Goal: Information Seeking & Learning: Learn about a topic

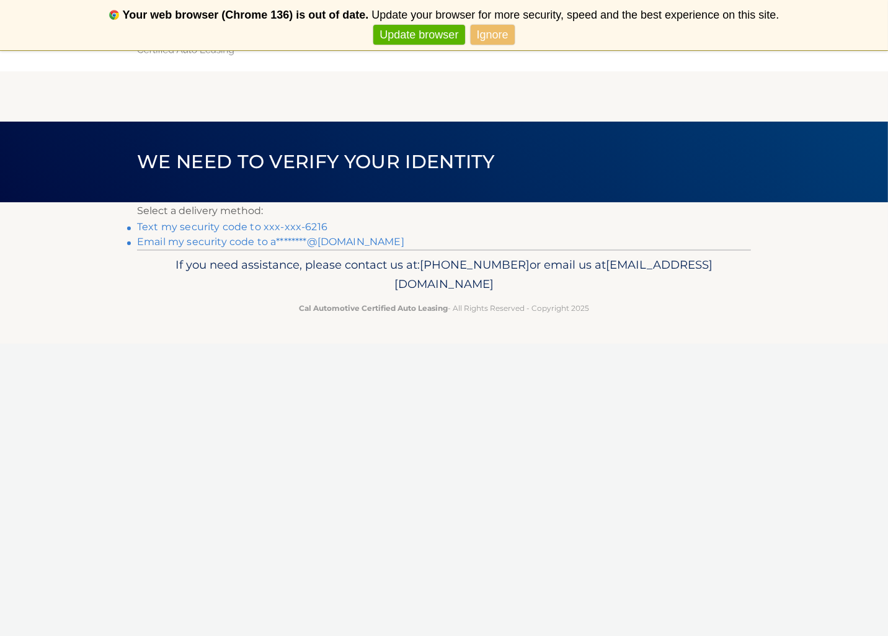
click at [215, 226] on link "Text my security code to xxx-xxx-6216" at bounding box center [232, 227] width 190 height 12
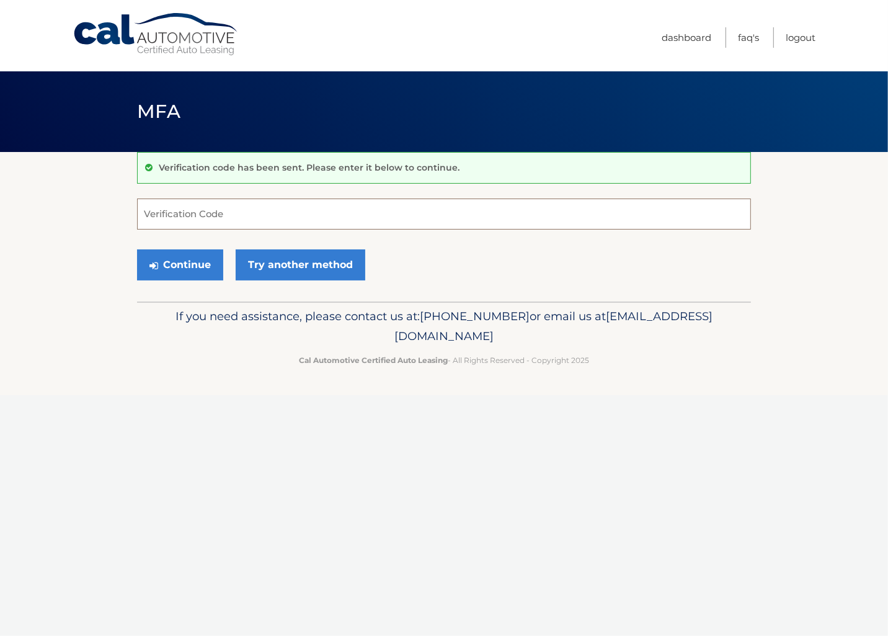
click at [213, 215] on input "Verification Code" at bounding box center [444, 213] width 614 height 31
type input "867405"
click at [202, 269] on button "Continue" at bounding box center [180, 264] width 86 height 31
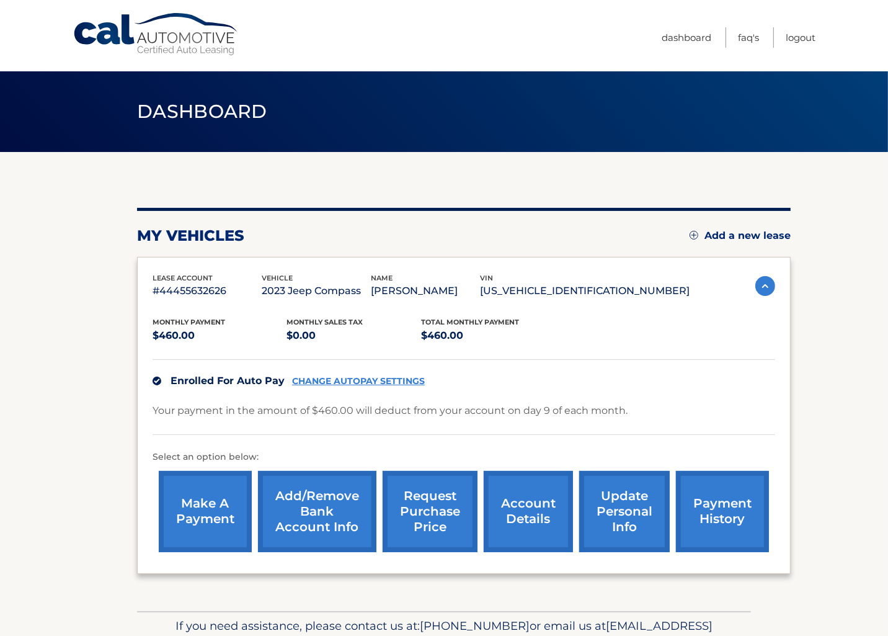
click at [381, 379] on link "CHANGE AUTOPAY SETTINGS" at bounding box center [358, 381] width 133 height 11
click at [694, 38] on link "Dashboard" at bounding box center [687, 37] width 50 height 20
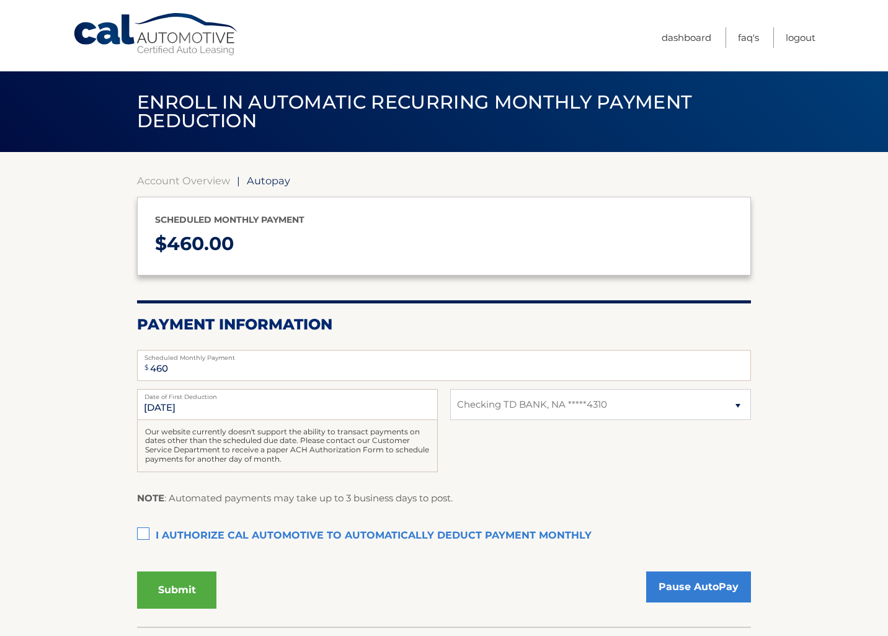
select select "YzRhNmUxYjMtMzA0NC00NTllLWI2N2MtZDcwZGEwY2M1NjA3"
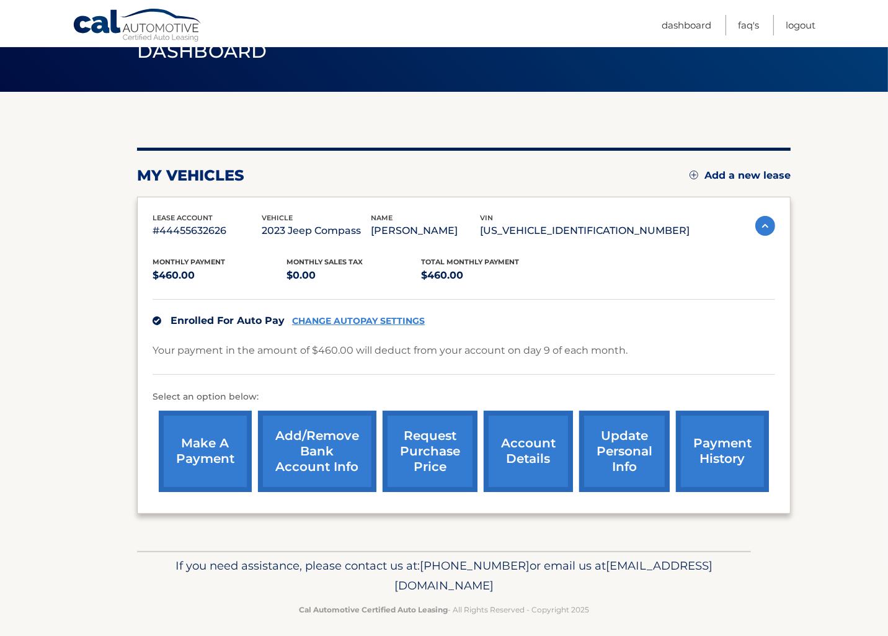
scroll to position [66, 0]
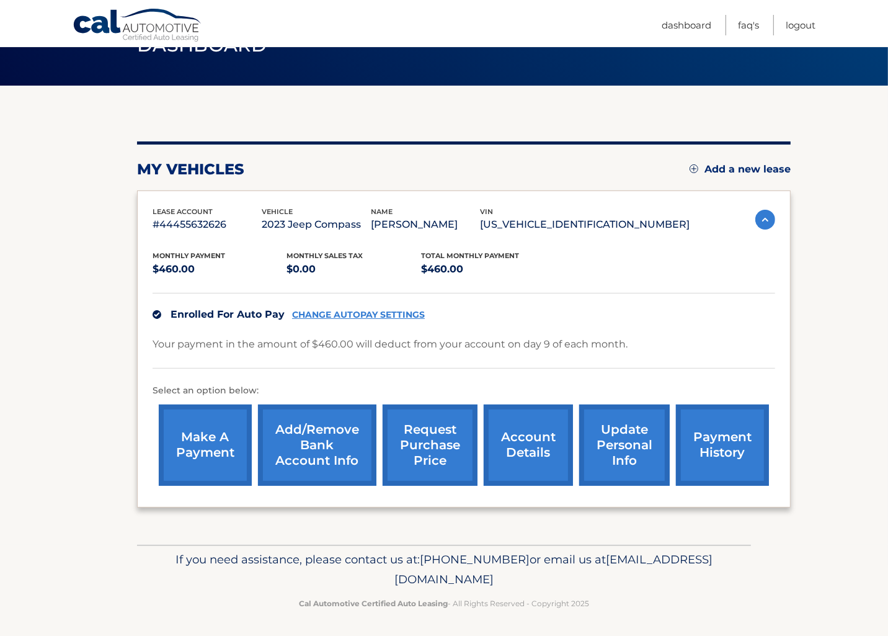
click at [530, 455] on link "account details" at bounding box center [528, 444] width 89 height 81
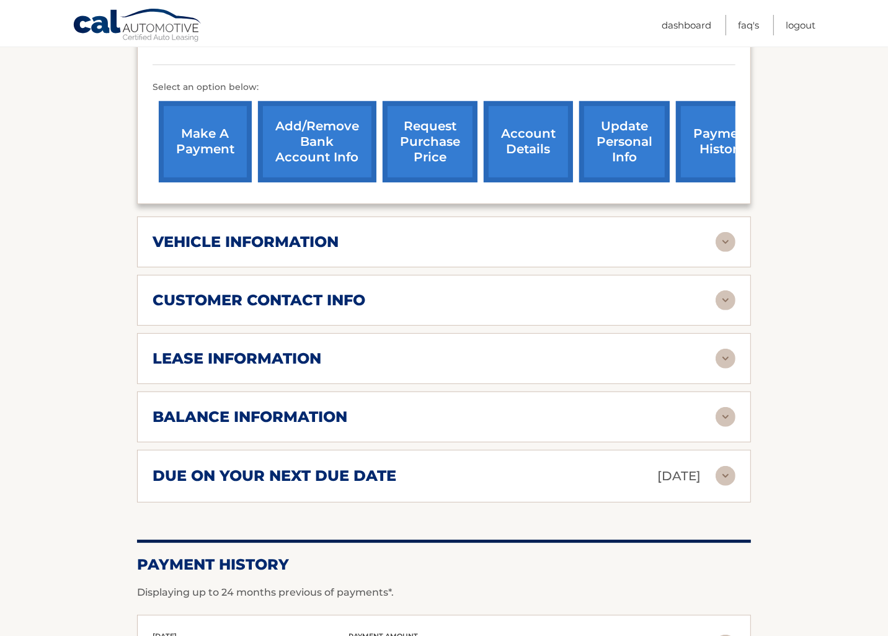
scroll to position [406, 0]
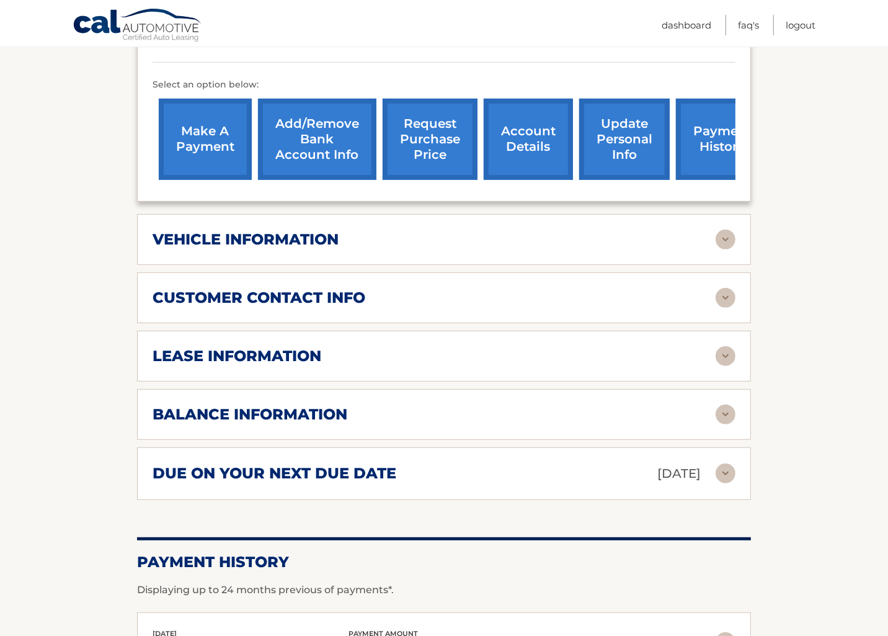
click at [499, 347] on div "lease information" at bounding box center [434, 356] width 563 height 19
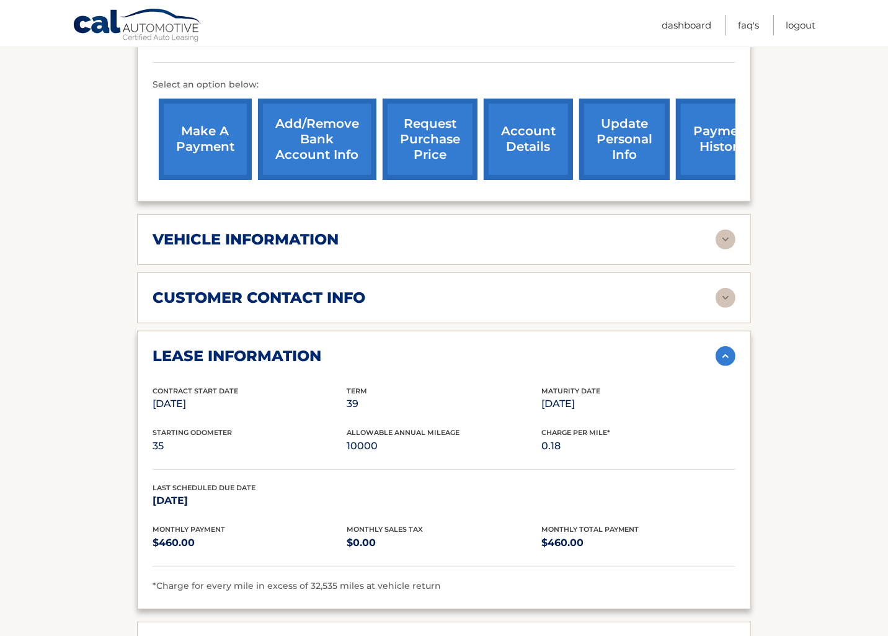
drag, startPoint x: 610, startPoint y: 384, endPoint x: 540, endPoint y: 388, distance: 69.6
click at [541, 388] on div "Contract Start Date Oct 09, 2023 Term 39 Maturity Date Jan 09, 2027" at bounding box center [444, 406] width 583 height 42
click at [558, 397] on div "Contract Start Date Oct 09, 2023 Term 39 Maturity Date Jan 09, 2027" at bounding box center [444, 406] width 583 height 42
drag, startPoint x: 376, startPoint y: 425, endPoint x: 347, endPoint y: 424, distance: 29.2
click at [347, 437] on p "10000" at bounding box center [444, 445] width 194 height 17
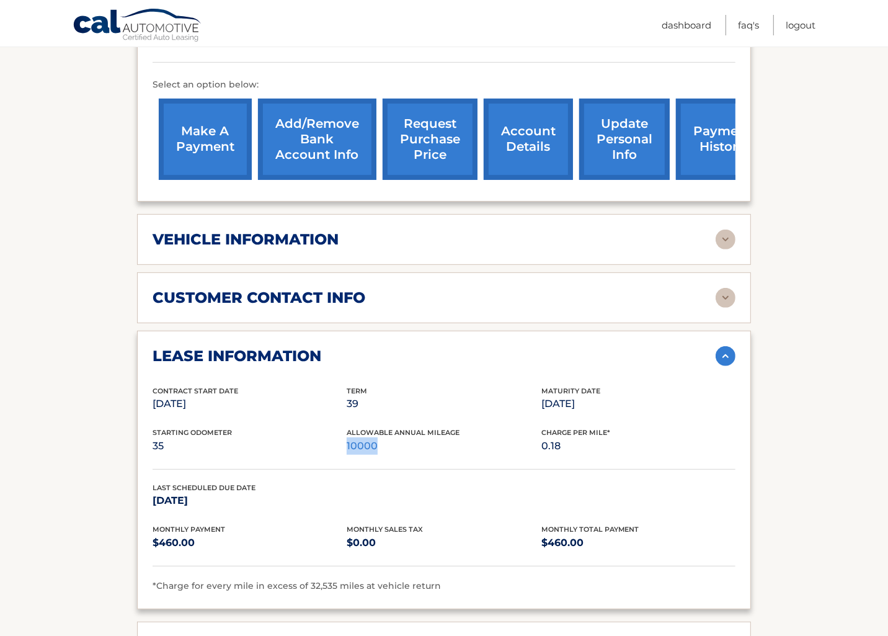
click at [363, 437] on p "10000" at bounding box center [444, 445] width 194 height 17
drag, startPoint x: 349, startPoint y: 380, endPoint x: 358, endPoint y: 382, distance: 9.5
click at [358, 395] on p "39" at bounding box center [444, 403] width 194 height 17
click at [367, 442] on div "Starting Odometer 35 Allowable Annual Mileage 10000 Charge Per Mile* 0.18" at bounding box center [444, 448] width 583 height 42
click at [811, 267] on section "Account Details | #44455632626 Back to Dashboard Manage Your Lease lease accoun…" at bounding box center [444, 372] width 888 height 1253
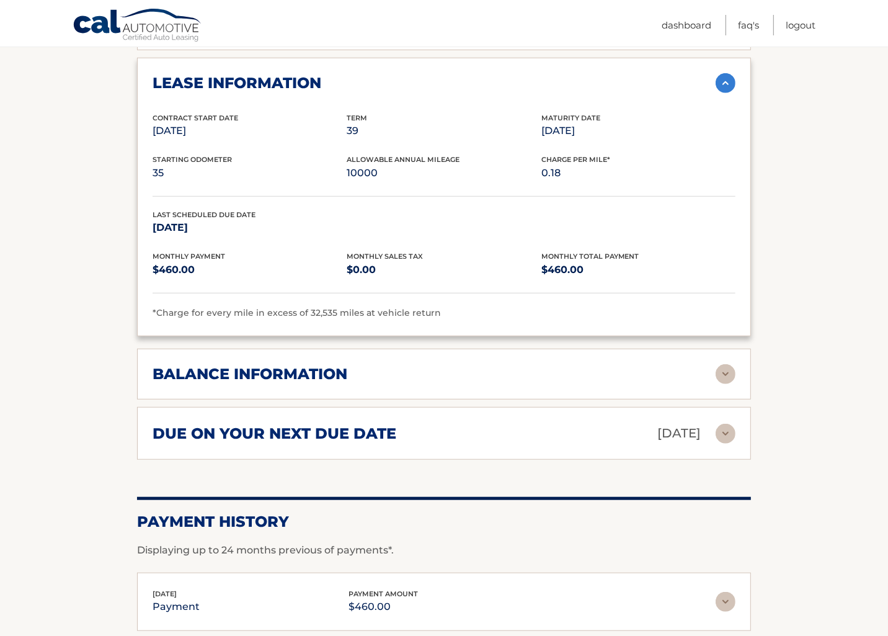
scroll to position [737, 0]
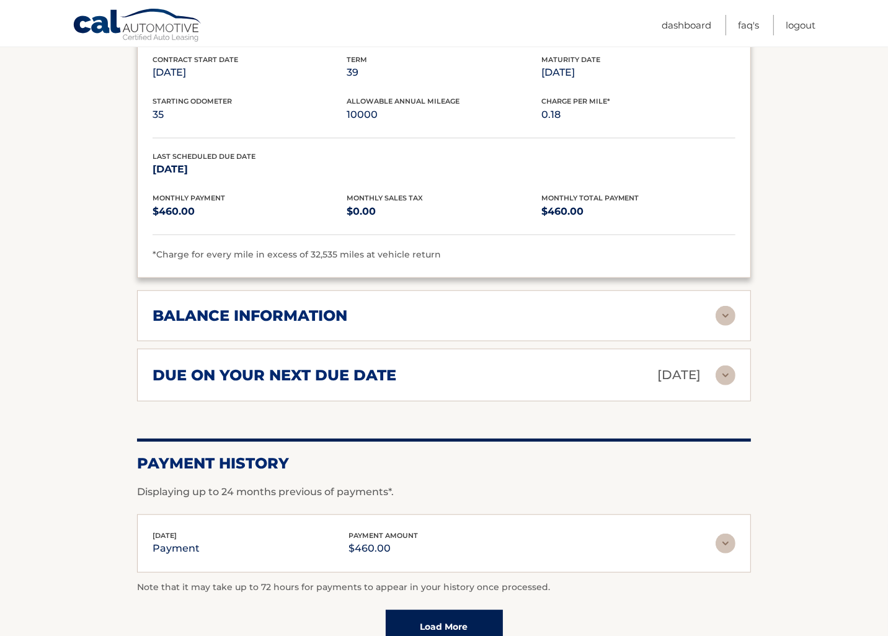
click at [534, 306] on div "balance information" at bounding box center [434, 315] width 563 height 19
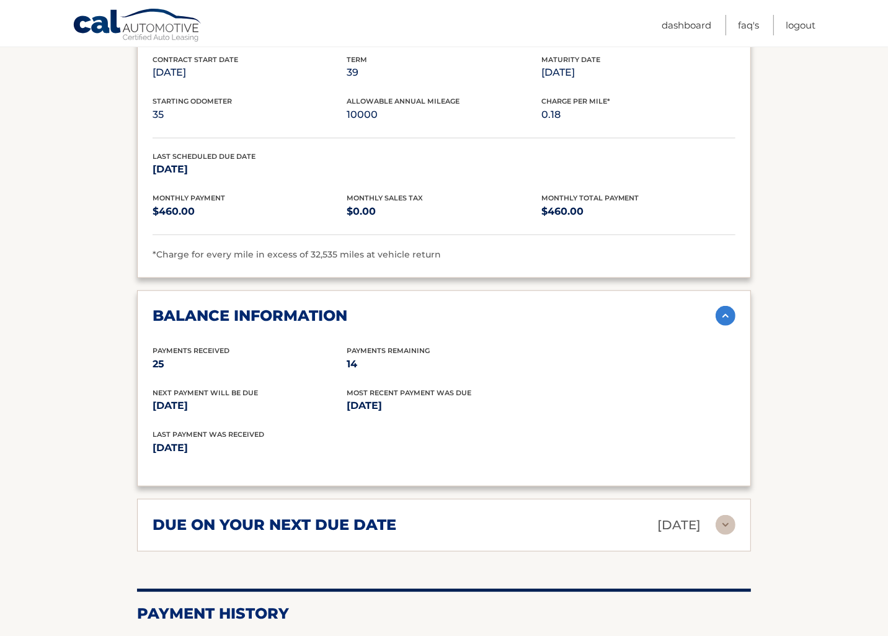
drag, startPoint x: 358, startPoint y: 342, endPoint x: 339, endPoint y: 342, distance: 18.6
click at [339, 345] on div "Payments Received 25 Payments Remaining 14" at bounding box center [444, 366] width 583 height 42
click at [376, 355] on p "14" at bounding box center [444, 363] width 194 height 17
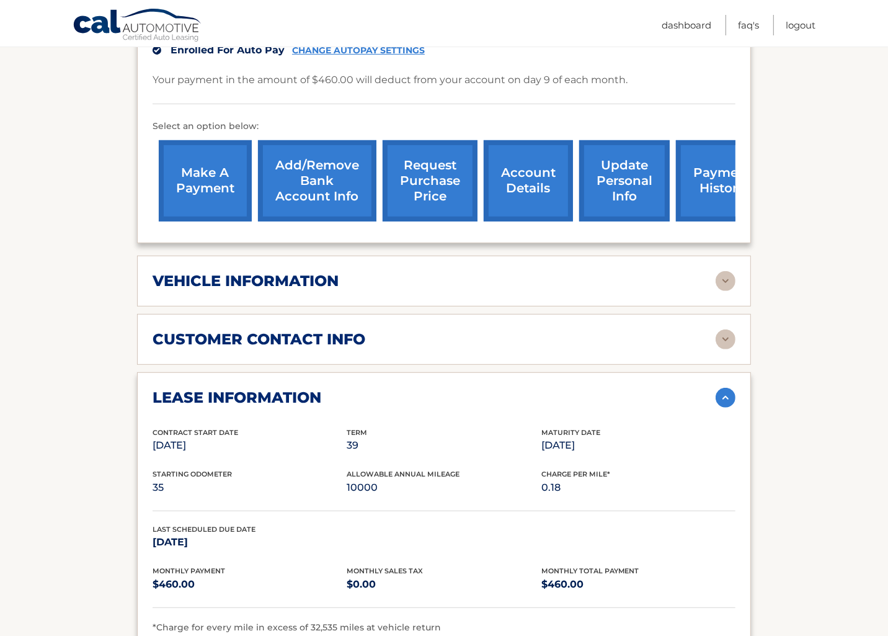
scroll to position [312, 0]
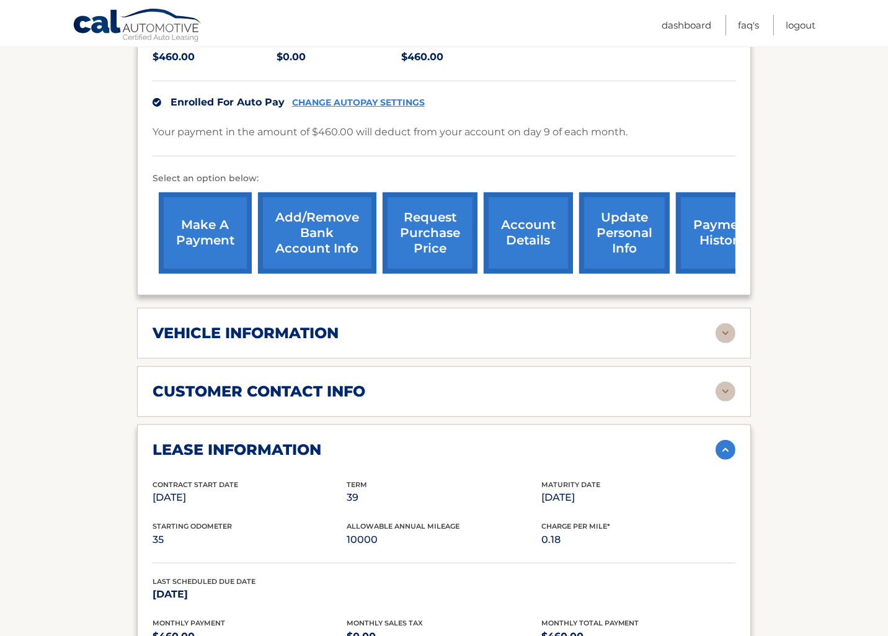
click at [347, 324] on div "vehicle information" at bounding box center [434, 333] width 563 height 19
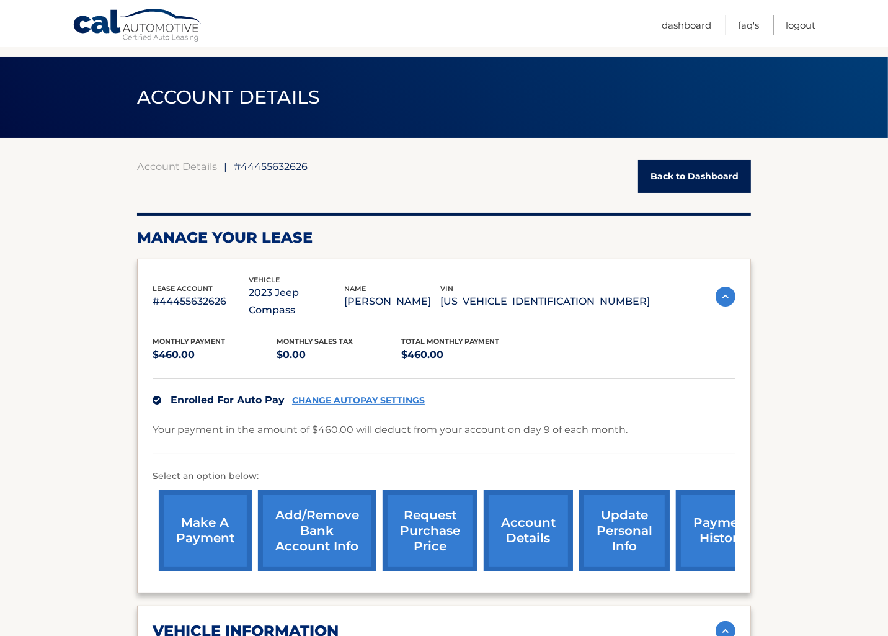
scroll to position [0, 0]
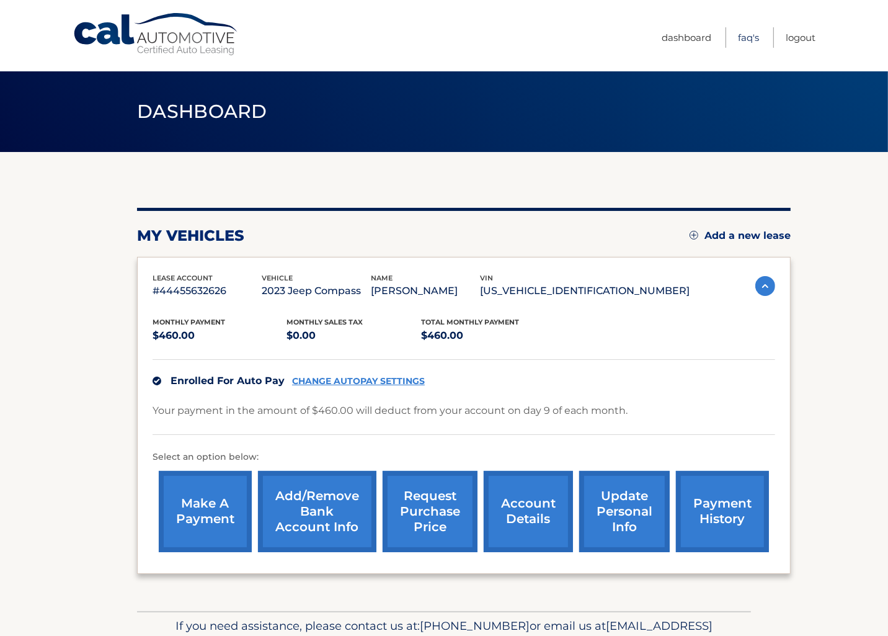
click at [744, 35] on link "FAQ's" at bounding box center [748, 37] width 21 height 20
